Goal: Task Accomplishment & Management: Manage account settings

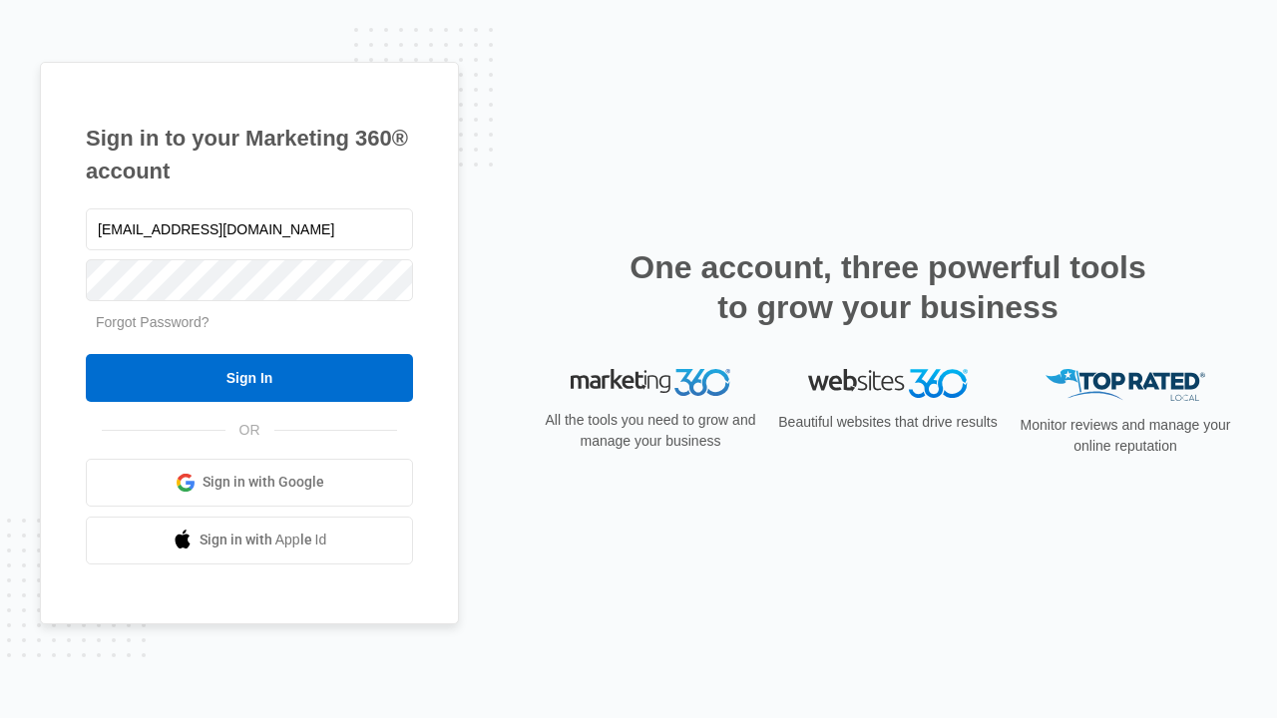
type input "dankie614@gmail.com"
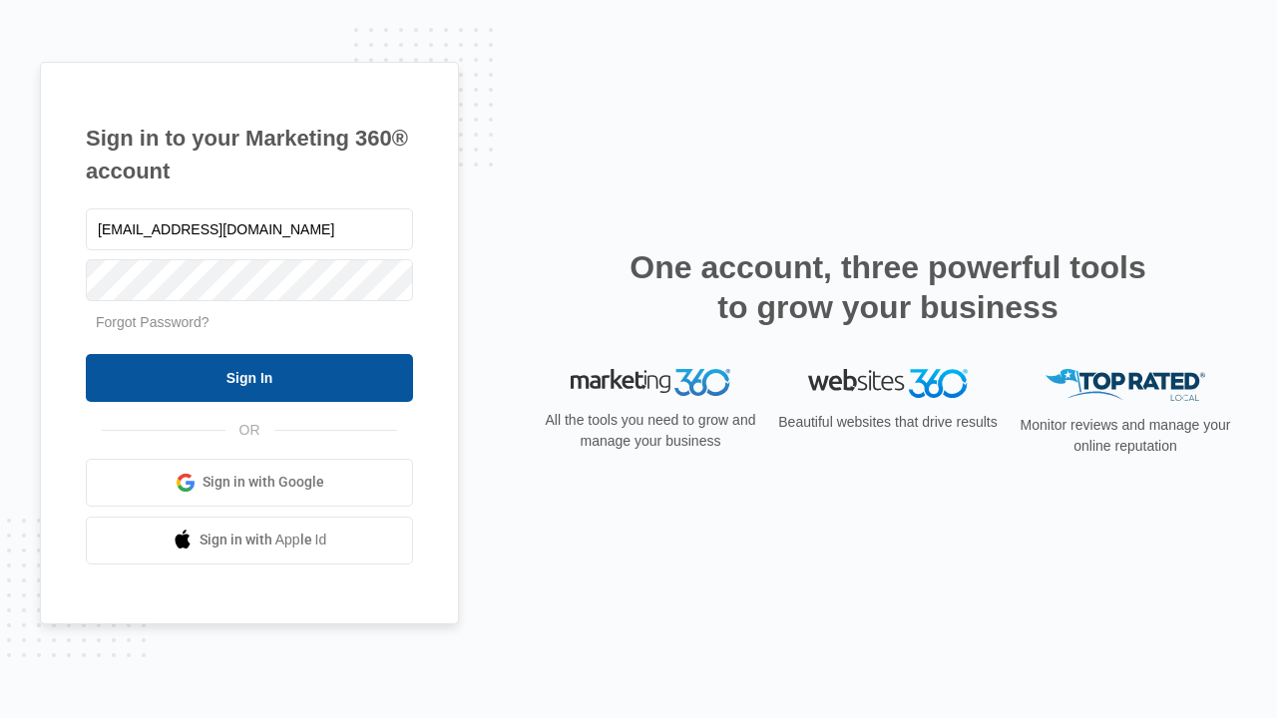
click at [249, 377] on input "Sign In" at bounding box center [249, 378] width 327 height 48
